Goal: Task Accomplishment & Management: Use online tool/utility

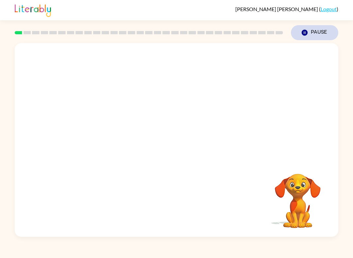
click at [303, 28] on button "Pause Pause" at bounding box center [314, 32] width 47 height 15
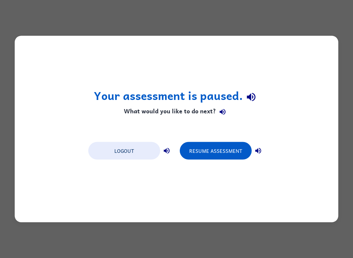
click at [104, 97] on h1 "Your assessment is paused." at bounding box center [177, 97] width 166 height 17
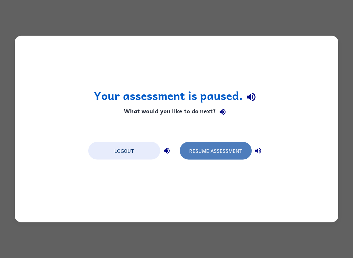
click at [215, 153] on button "Resume Assessment" at bounding box center [216, 151] width 72 height 18
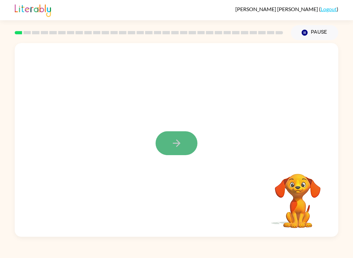
click at [181, 141] on icon "button" at bounding box center [176, 143] width 11 height 11
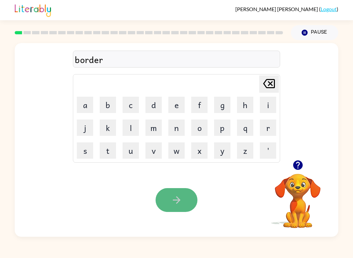
click at [170, 201] on button "button" at bounding box center [176, 200] width 42 height 24
click at [179, 206] on icon "button" at bounding box center [176, 199] width 11 height 11
click at [169, 196] on button "button" at bounding box center [176, 200] width 42 height 24
click at [180, 205] on icon "button" at bounding box center [176, 199] width 11 height 11
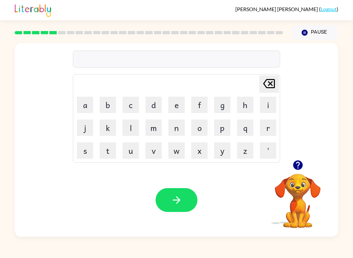
click at [296, 161] on icon "button" at bounding box center [297, 164] width 9 height 9
click at [182, 203] on icon "button" at bounding box center [176, 199] width 11 height 11
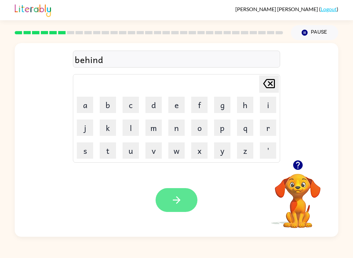
click at [185, 198] on button "button" at bounding box center [176, 200] width 42 height 24
click at [241, 240] on div "[PERSON_NAME] ( Logout ) Pause Pause ticol Delete Delete last character input a…" at bounding box center [176, 129] width 353 height 258
click at [175, 193] on button "button" at bounding box center [176, 200] width 42 height 24
click at [176, 205] on icon "button" at bounding box center [176, 199] width 11 height 11
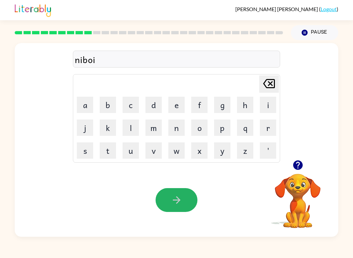
click at [188, 192] on button "button" at bounding box center [176, 200] width 42 height 24
click at [298, 164] on icon "button" at bounding box center [297, 164] width 9 height 9
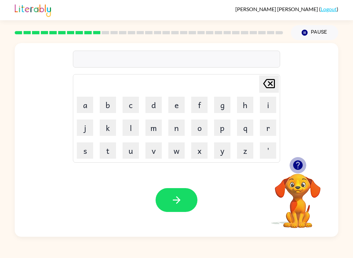
click at [299, 165] on icon "button" at bounding box center [297, 164] width 11 height 11
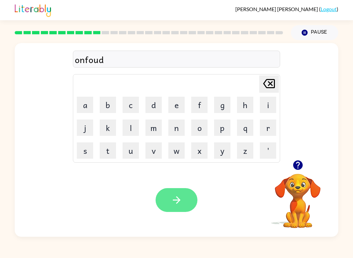
click at [180, 202] on icon "button" at bounding box center [176, 199] width 11 height 11
click at [172, 199] on icon "button" at bounding box center [176, 199] width 11 height 11
click at [181, 202] on icon "button" at bounding box center [176, 199] width 11 height 11
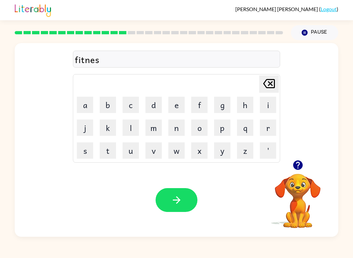
click at [180, 202] on html "[PERSON_NAME] ( Logout ) Pause Pause fitnes Delete Delete last character input …" at bounding box center [176, 129] width 353 height 258
click at [181, 202] on icon "button" at bounding box center [176, 199] width 11 height 11
click at [180, 202] on html "[PERSON_NAME] ( Logout ) Pause Pause dalay Delete Delete last character input a…" at bounding box center [176, 129] width 353 height 258
click at [181, 202] on icon "button" at bounding box center [176, 199] width 11 height 11
click at [180, 202] on html "[PERSON_NAME] ( Logout ) Pause Pause term Delete Delete last character input a …" at bounding box center [176, 129] width 353 height 258
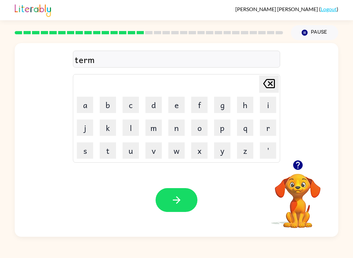
click at [181, 202] on icon "button" at bounding box center [176, 199] width 11 height 11
click at [181, 202] on html "[PERSON_NAME] ( Logout ) Pause Pause briming Delete Delete last character input…" at bounding box center [176, 129] width 353 height 258
click at [181, 202] on icon "button" at bounding box center [176, 199] width 11 height 11
click at [181, 202] on html "[PERSON_NAME] ( Logout ) Pause Pause plasick Delete Delete last character input…" at bounding box center [176, 129] width 353 height 258
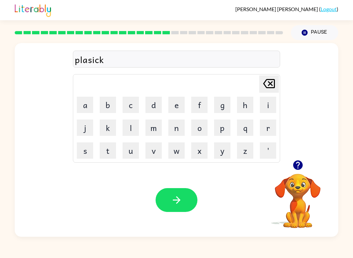
click at [181, 202] on icon "button" at bounding box center [176, 199] width 11 height 11
click at [181, 202] on html "[PERSON_NAME] ( Logout ) Pause Pause display Delete Delete last character input…" at bounding box center [176, 129] width 353 height 258
click at [181, 202] on icon "button" at bounding box center [176, 199] width 11 height 11
click at [181, 202] on html "[PERSON_NAME] ( Logout ) Pause Pause dasid Delete Delete last character input a…" at bounding box center [176, 129] width 353 height 258
click at [181, 202] on icon "button" at bounding box center [176, 199] width 11 height 11
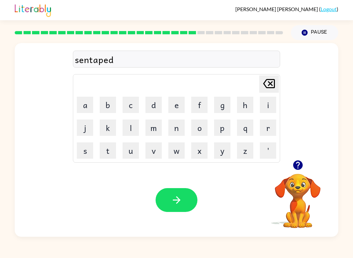
drag, startPoint x: 181, startPoint y: 202, endPoint x: 174, endPoint y: 214, distance: 13.9
click at [180, 203] on html "[PERSON_NAME] ( Logout ) Pause Pause sentaped Delete Delete last character inpu…" at bounding box center [176, 129] width 353 height 258
click at [181, 202] on icon "button" at bounding box center [176, 199] width 11 height 11
click at [179, 195] on icon "button" at bounding box center [176, 199] width 11 height 11
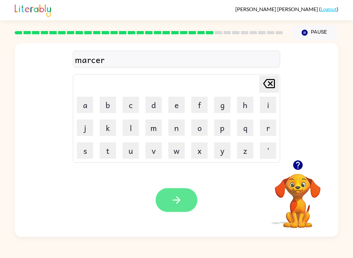
click at [161, 195] on button "button" at bounding box center [176, 200] width 42 height 24
click at [179, 195] on icon "button" at bounding box center [176, 199] width 11 height 11
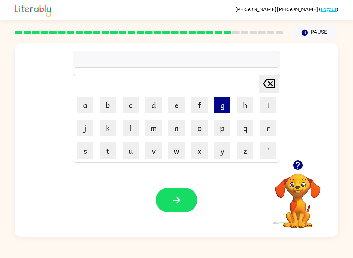
click at [226, 104] on button "g" at bounding box center [222, 105] width 16 height 16
click at [202, 124] on button "o" at bounding box center [199, 128] width 16 height 16
click at [109, 106] on button "b" at bounding box center [108, 105] width 16 height 16
click at [125, 120] on button "l" at bounding box center [131, 128] width 16 height 16
click at [271, 108] on button "i" at bounding box center [268, 105] width 16 height 16
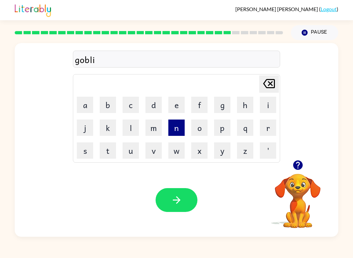
click at [177, 131] on button "n" at bounding box center [176, 128] width 16 height 16
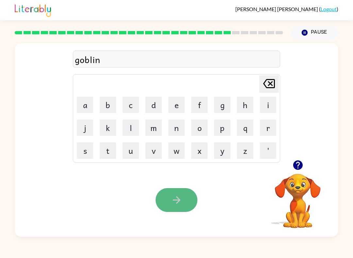
click at [177, 199] on icon "button" at bounding box center [176, 199] width 11 height 11
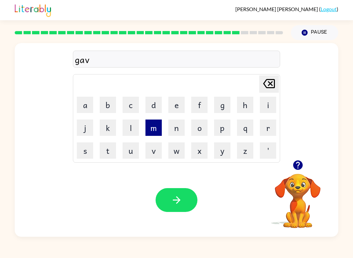
click at [154, 121] on button "m" at bounding box center [153, 128] width 16 height 16
click at [180, 109] on button "e" at bounding box center [176, 105] width 16 height 16
click at [112, 155] on button "t" at bounding box center [108, 150] width 16 height 16
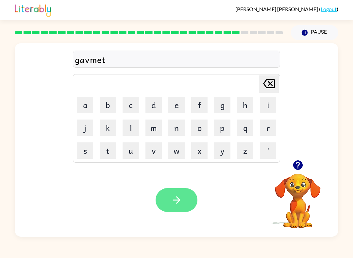
click at [180, 202] on icon "button" at bounding box center [176, 199] width 11 height 11
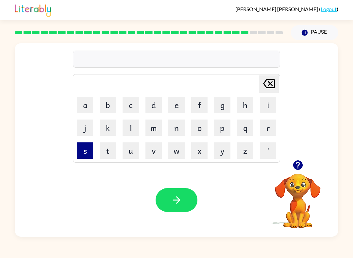
click at [80, 151] on button "s" at bounding box center [85, 150] width 16 height 16
click at [104, 143] on button "t" at bounding box center [108, 150] width 16 height 16
click at [88, 115] on td "a" at bounding box center [85, 105] width 22 height 22
click at [84, 107] on button "a" at bounding box center [85, 105] width 16 height 16
click at [176, 128] on button "n" at bounding box center [176, 128] width 16 height 16
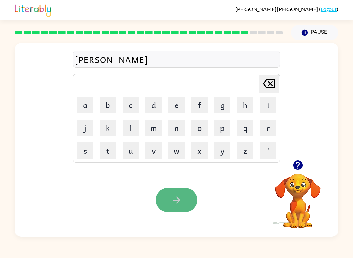
click at [172, 199] on icon "button" at bounding box center [176, 199] width 11 height 11
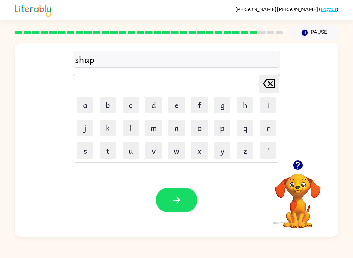
click at [198, 206] on div "Your browser must support playing .mp4 files to use Literably. Please try using…" at bounding box center [176, 200] width 323 height 74
click at [168, 200] on button "button" at bounding box center [176, 200] width 42 height 24
click at [171, 99] on button "e" at bounding box center [176, 105] width 16 height 16
click at [204, 151] on button "x" at bounding box center [199, 150] width 16 height 16
click at [81, 157] on button "s" at bounding box center [85, 150] width 16 height 16
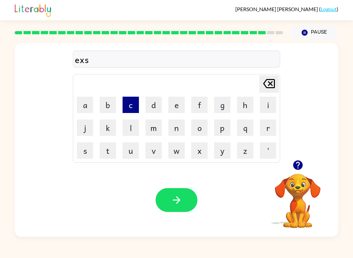
click at [125, 104] on button "c" at bounding box center [131, 105] width 16 height 16
click at [271, 84] on icon "[PERSON_NAME] last character input" at bounding box center [269, 84] width 16 height 16
click at [270, 101] on button "i" at bounding box center [268, 105] width 16 height 16
click at [134, 133] on button "l" at bounding box center [131, 128] width 16 height 16
click at [177, 112] on button "e" at bounding box center [176, 105] width 16 height 16
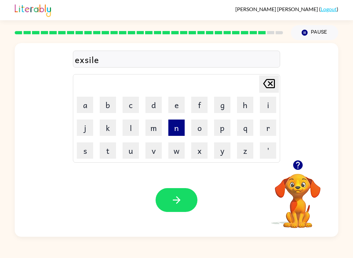
click at [178, 123] on button "n" at bounding box center [176, 128] width 16 height 16
click at [112, 146] on button "t" at bounding box center [108, 150] width 16 height 16
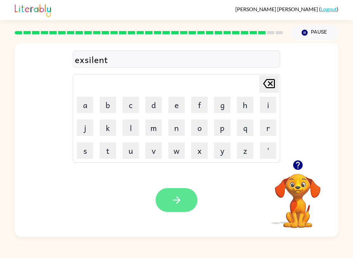
click at [163, 198] on button "button" at bounding box center [176, 200] width 42 height 24
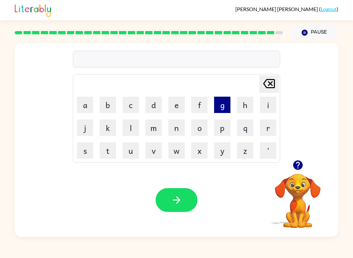
click at [220, 107] on button "g" at bounding box center [222, 105] width 16 height 16
click at [79, 107] on button "a" at bounding box center [85, 105] width 16 height 16
click at [109, 107] on button "b" at bounding box center [108, 105] width 16 height 16
click at [273, 122] on button "r" at bounding box center [268, 128] width 16 height 16
click at [82, 101] on button "a" at bounding box center [85, 105] width 16 height 16
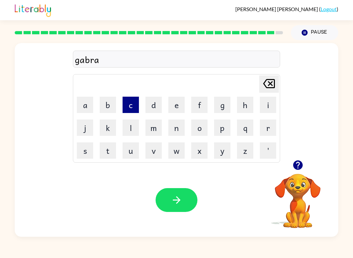
click at [135, 110] on button "c" at bounding box center [131, 105] width 16 height 16
click at [270, 132] on button "r" at bounding box center [268, 128] width 16 height 16
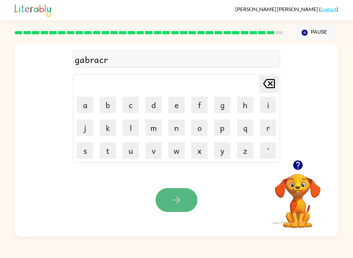
click at [175, 200] on icon "button" at bounding box center [176, 199] width 11 height 11
